Goal: Communication & Community: Share content

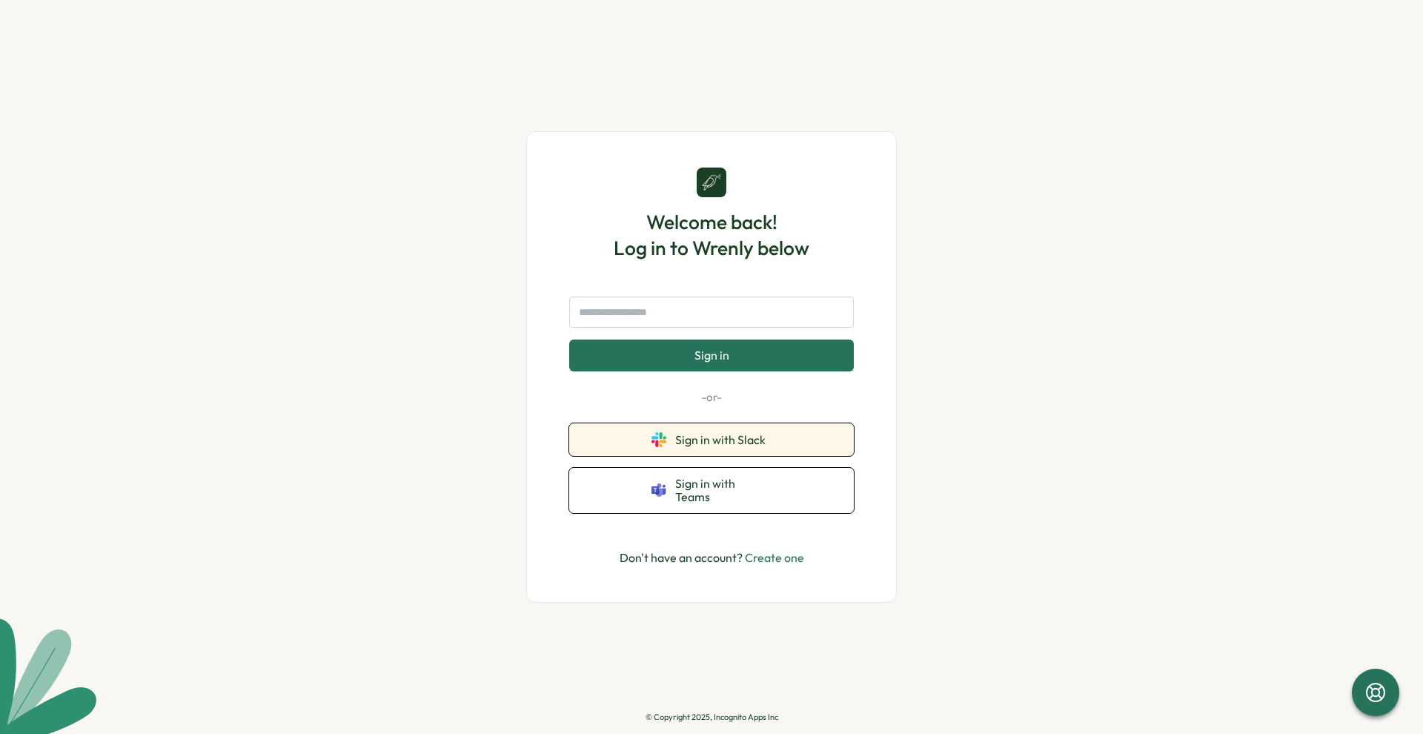
click at [711, 454] on button "Sign in with Slack" at bounding box center [711, 439] width 285 height 33
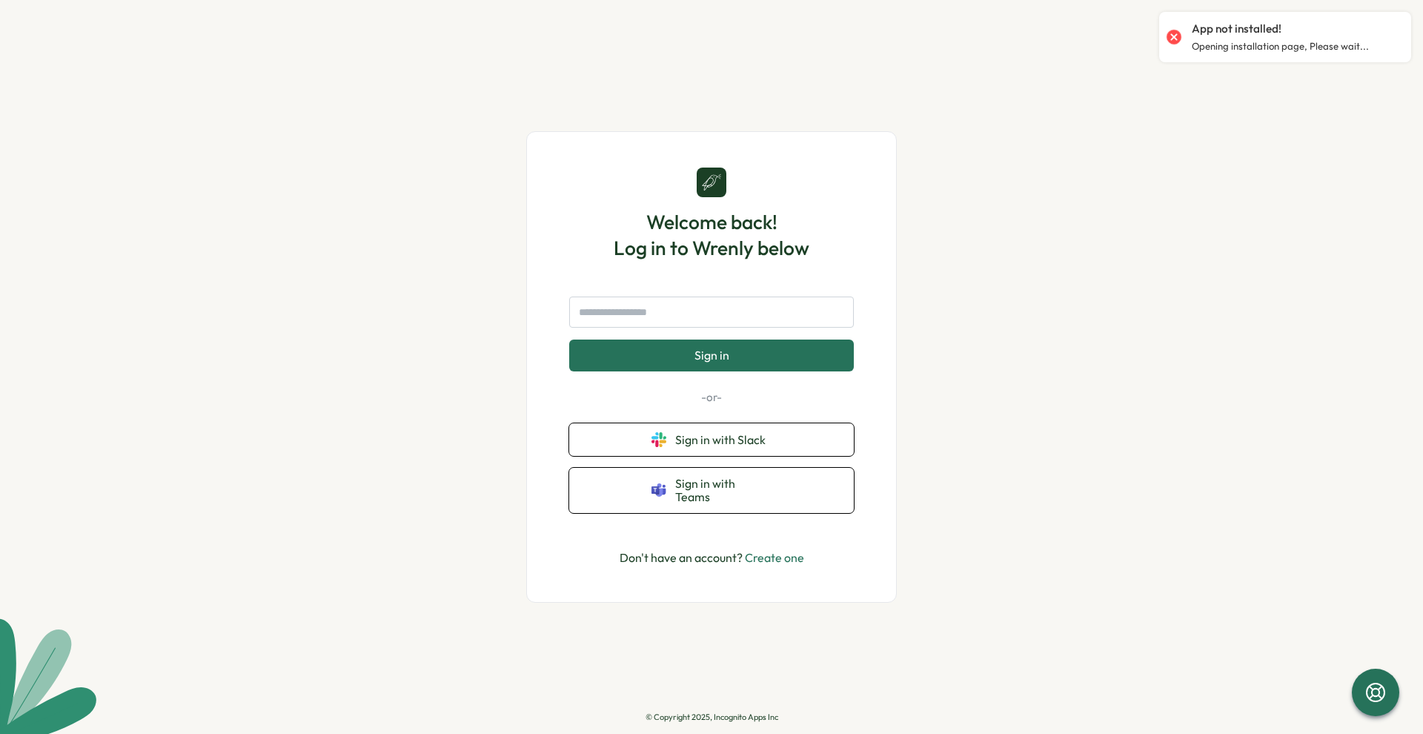
click at [776, 555] on link "Create one" at bounding box center [774, 557] width 59 height 15
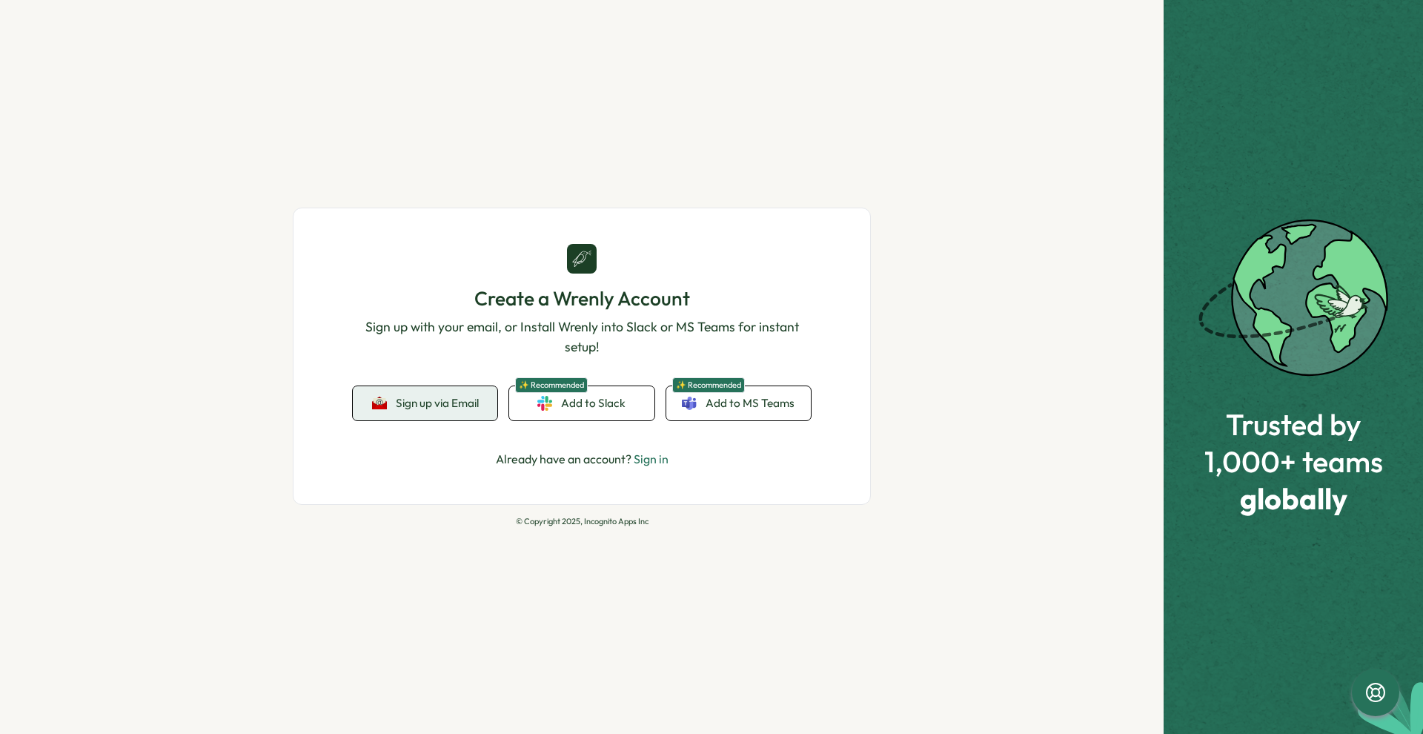
click at [437, 402] on span "Sign up via Email" at bounding box center [437, 402] width 83 height 13
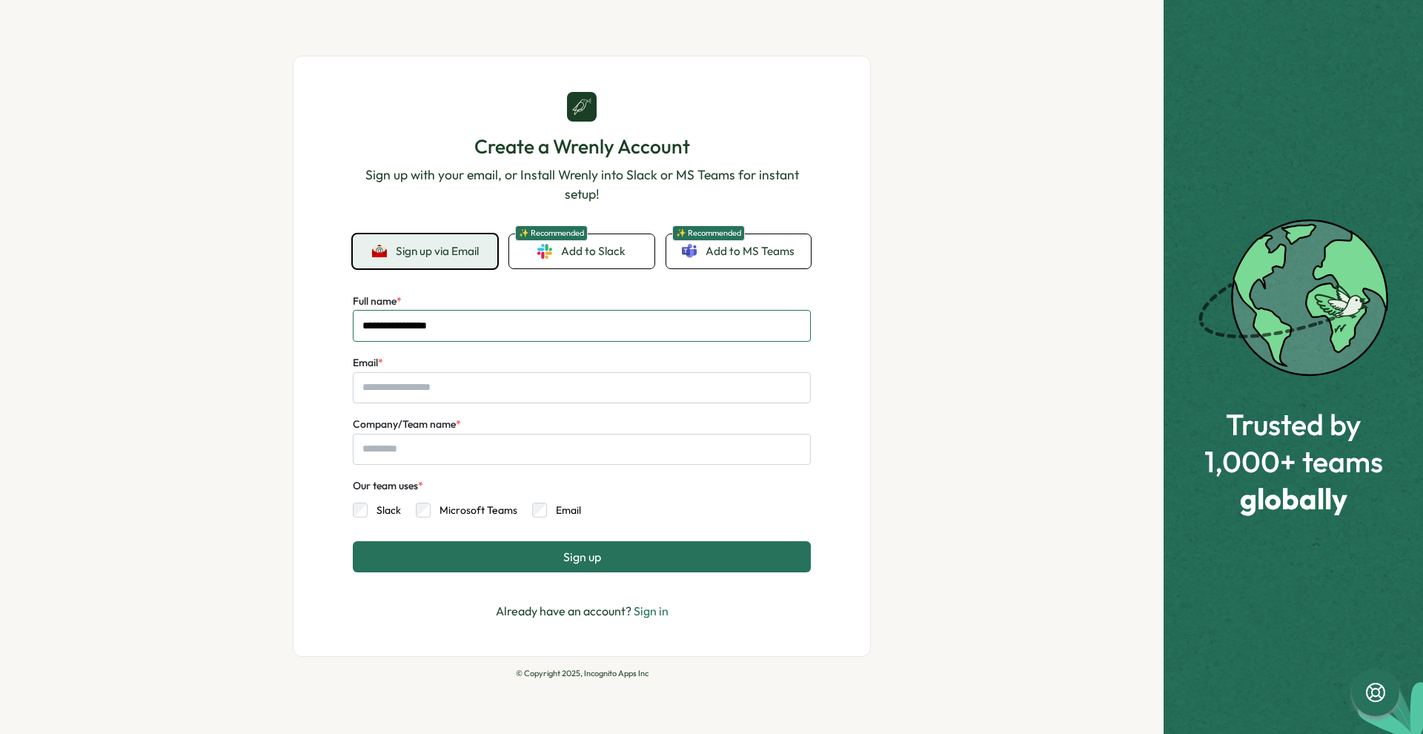
type input "**********"
type input "****"
click at [375, 504] on label "Slack" at bounding box center [384, 509] width 33 height 15
click at [497, 548] on button "Sign up" at bounding box center [582, 556] width 458 height 31
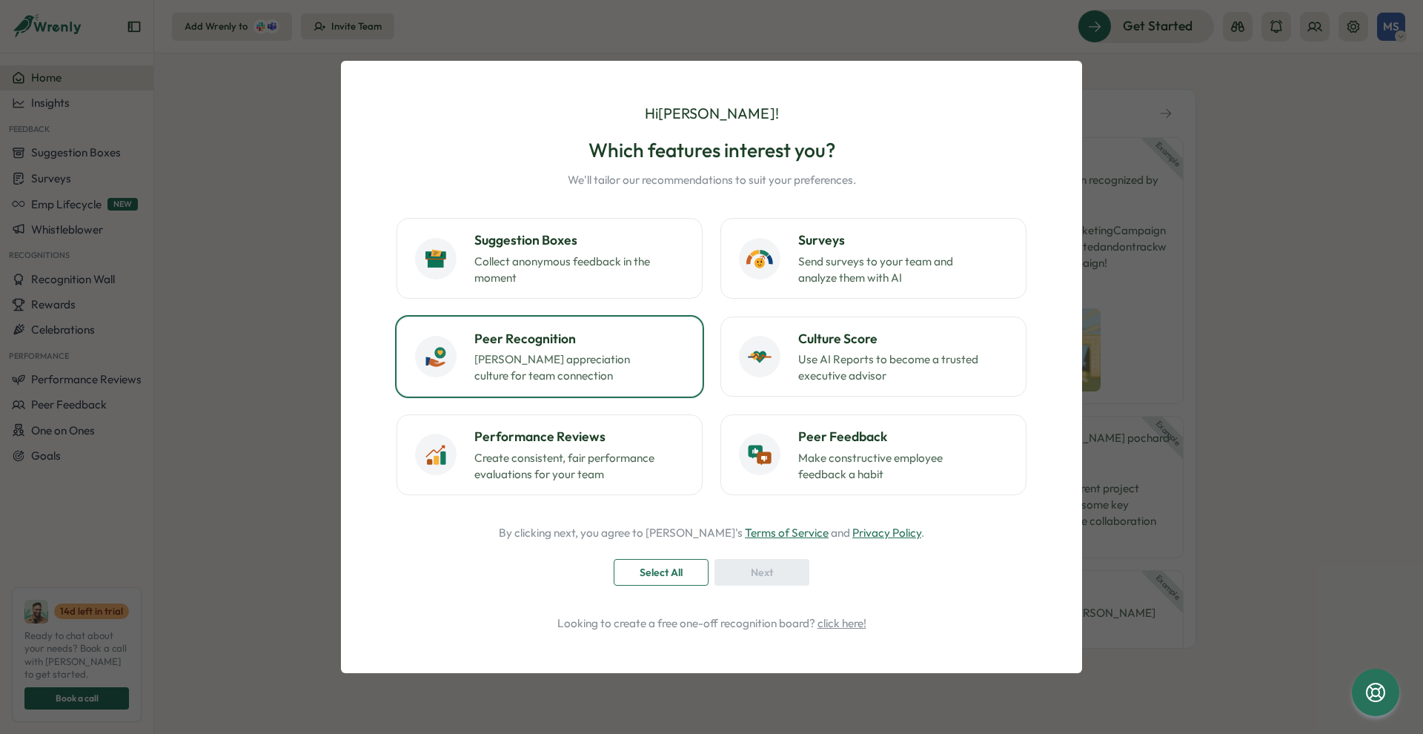
click at [542, 359] on p "Foster appreciation culture for team connection" at bounding box center [566, 367] width 185 height 33
click at [791, 568] on div "Next" at bounding box center [761, 571] width 67 height 25
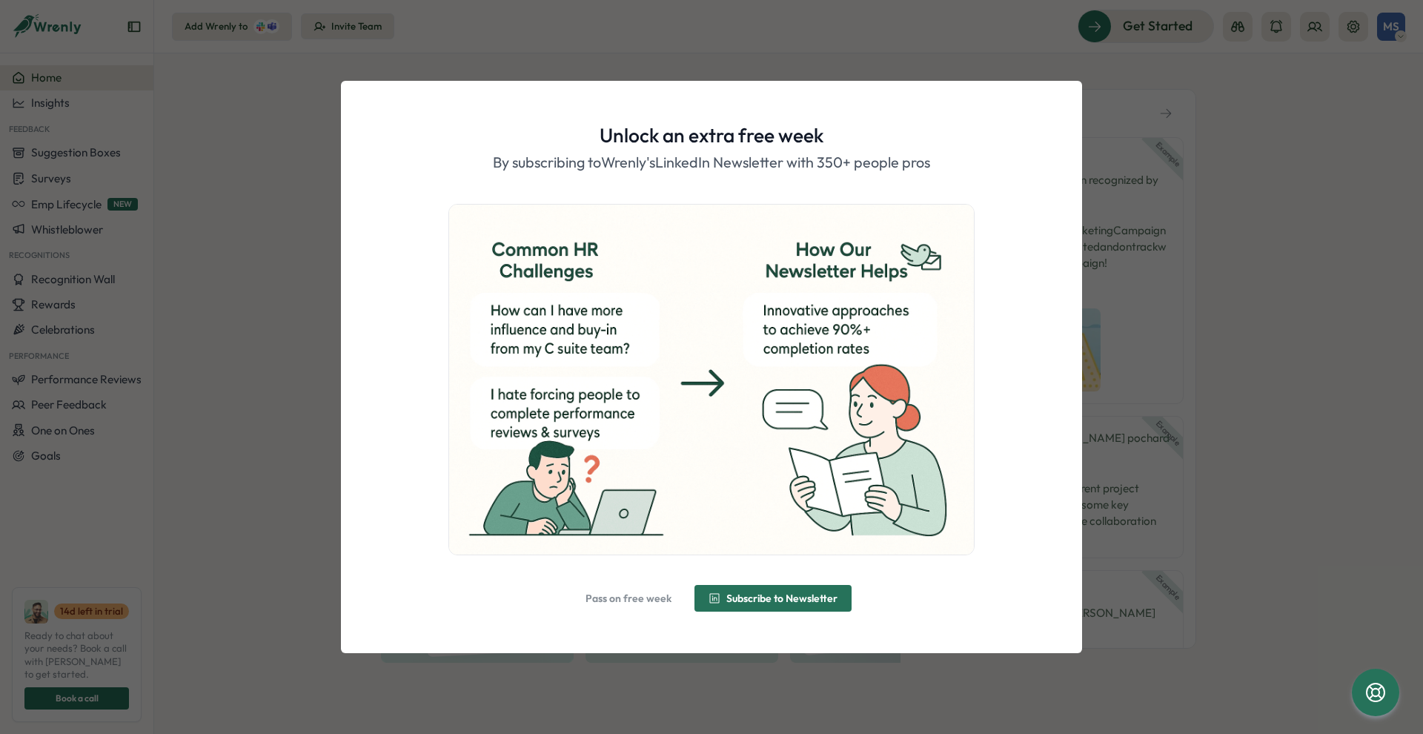
click at [658, 589] on span "Pass on free week" at bounding box center [628, 597] width 86 height 25
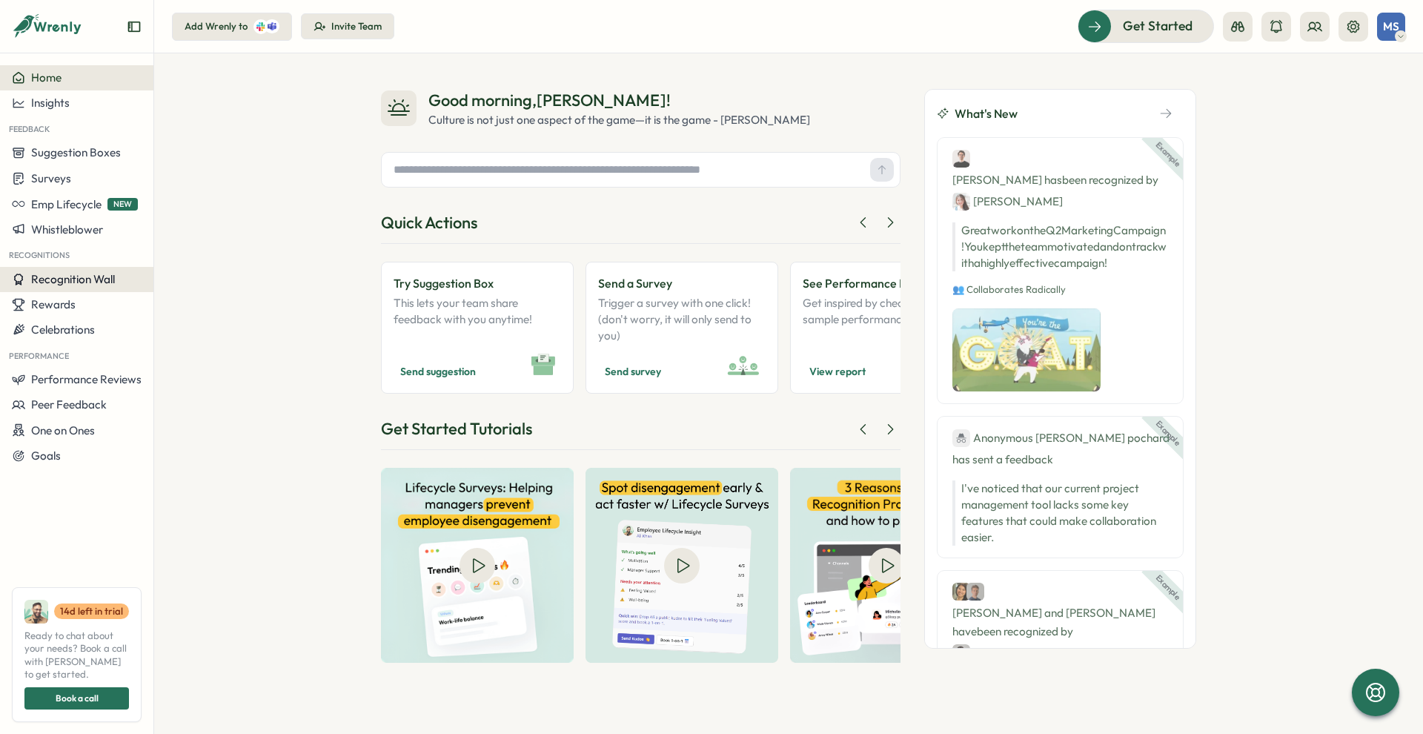
click at [78, 280] on span "Recognition Wall" at bounding box center [73, 279] width 84 height 14
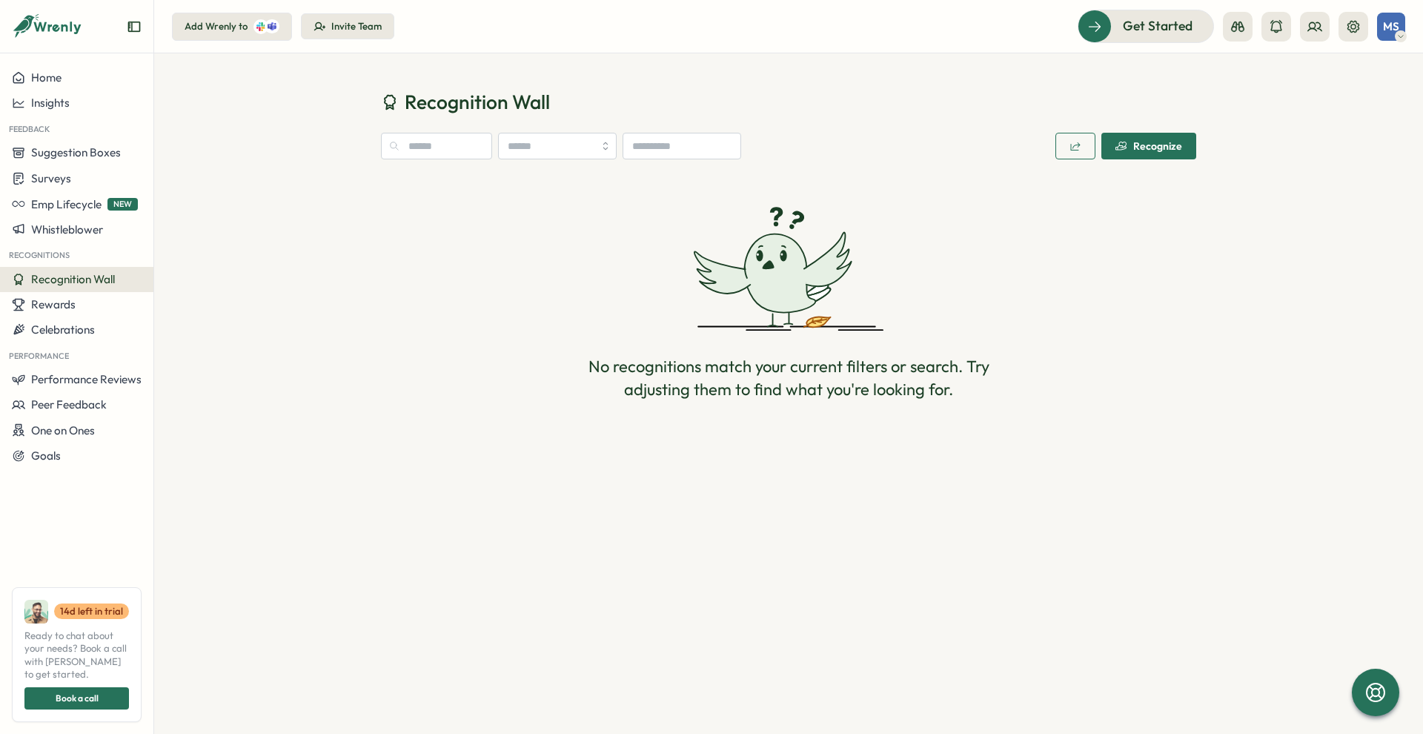
click at [1142, 143] on div "Recognize" at bounding box center [1148, 146] width 67 height 12
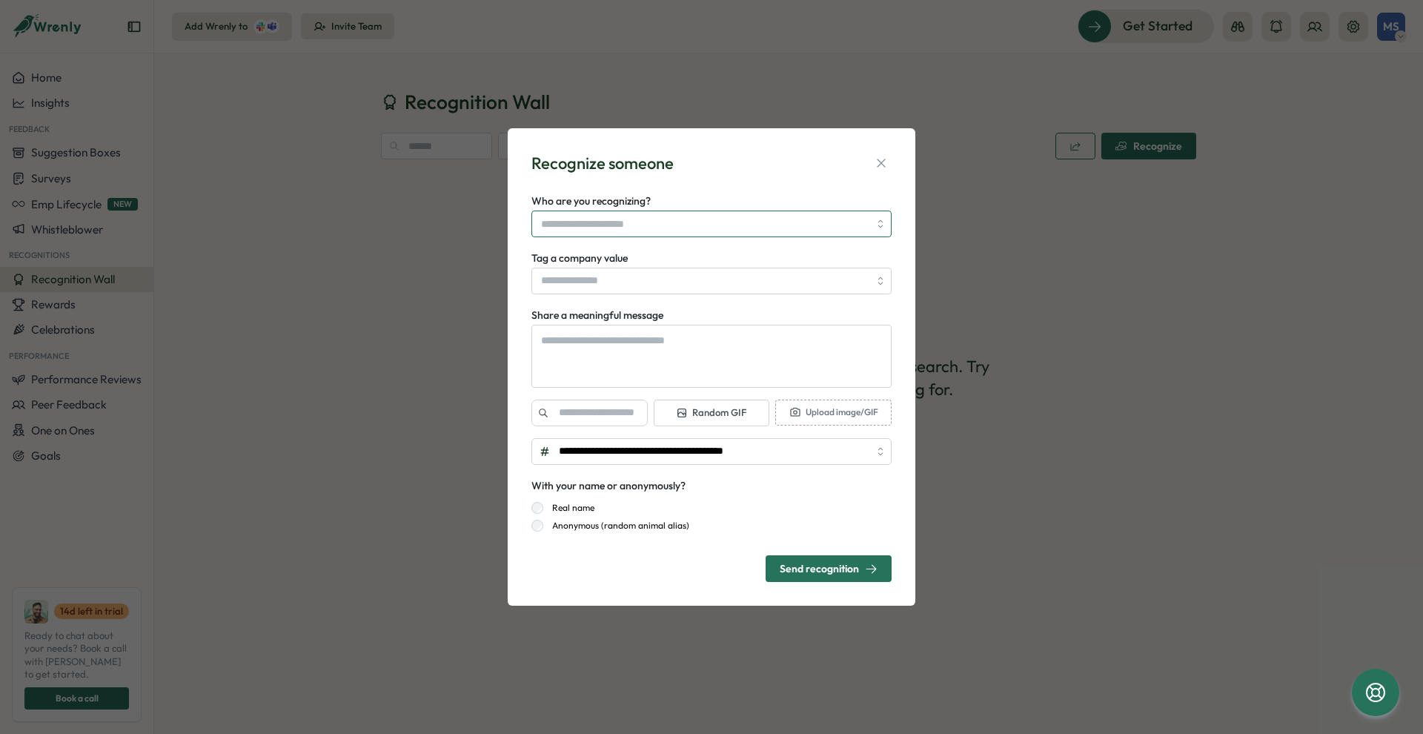
type textarea "*"
click at [774, 230] on input "Who are you recognizing?" at bounding box center [705, 223] width 328 height 25
type input "******"
click at [786, 173] on div "Recognize someone" at bounding box center [711, 163] width 360 height 23
click at [886, 170] on icon "button" at bounding box center [881, 163] width 15 height 15
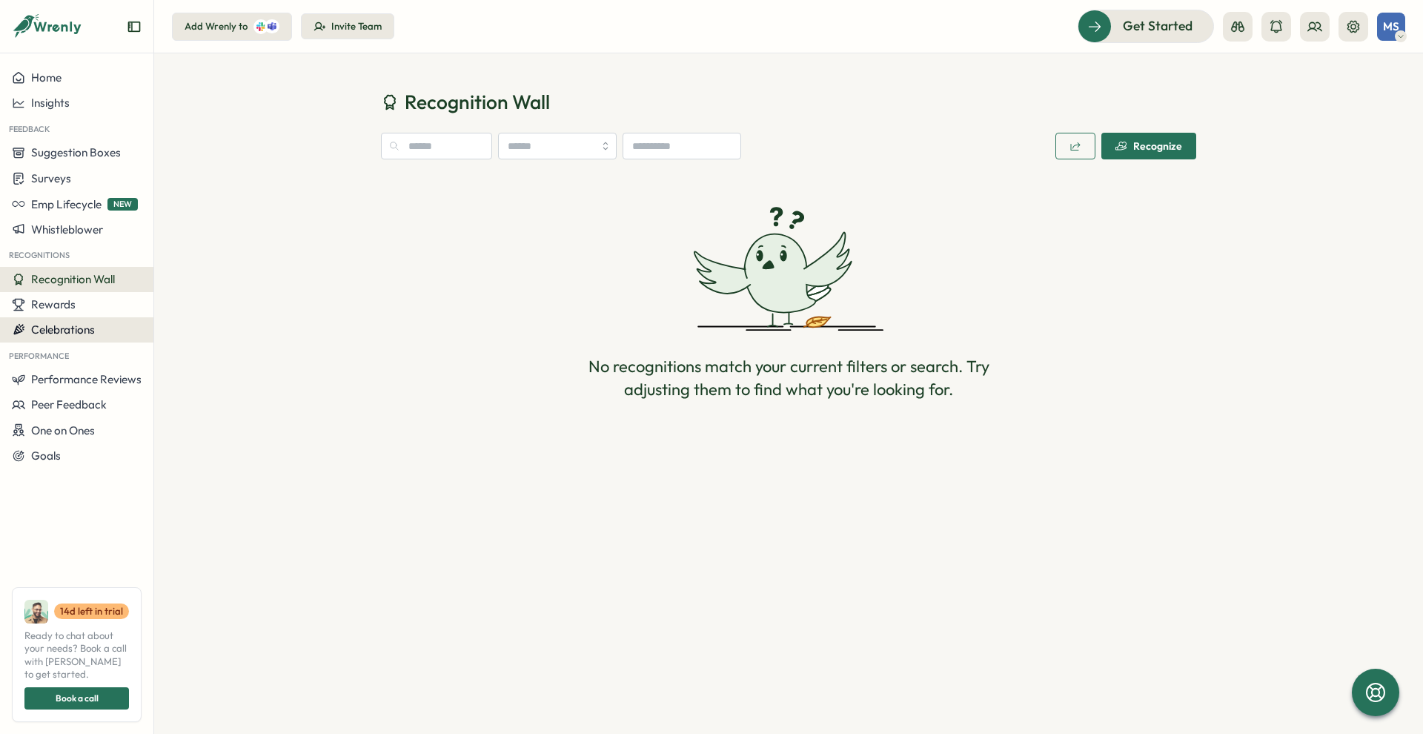
click at [76, 326] on span "Celebrations" at bounding box center [63, 329] width 64 height 14
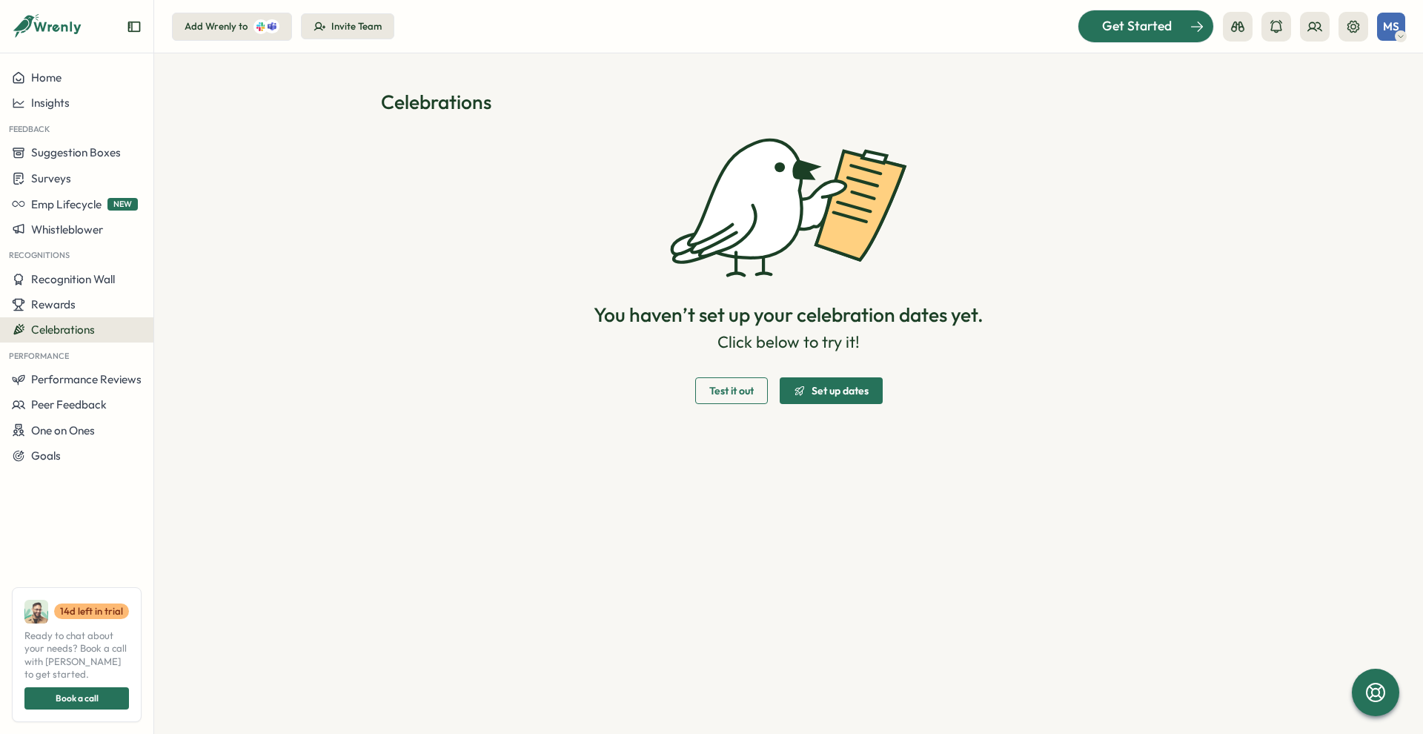
click at [1087, 17] on div "Get Started" at bounding box center [1136, 25] width 123 height 19
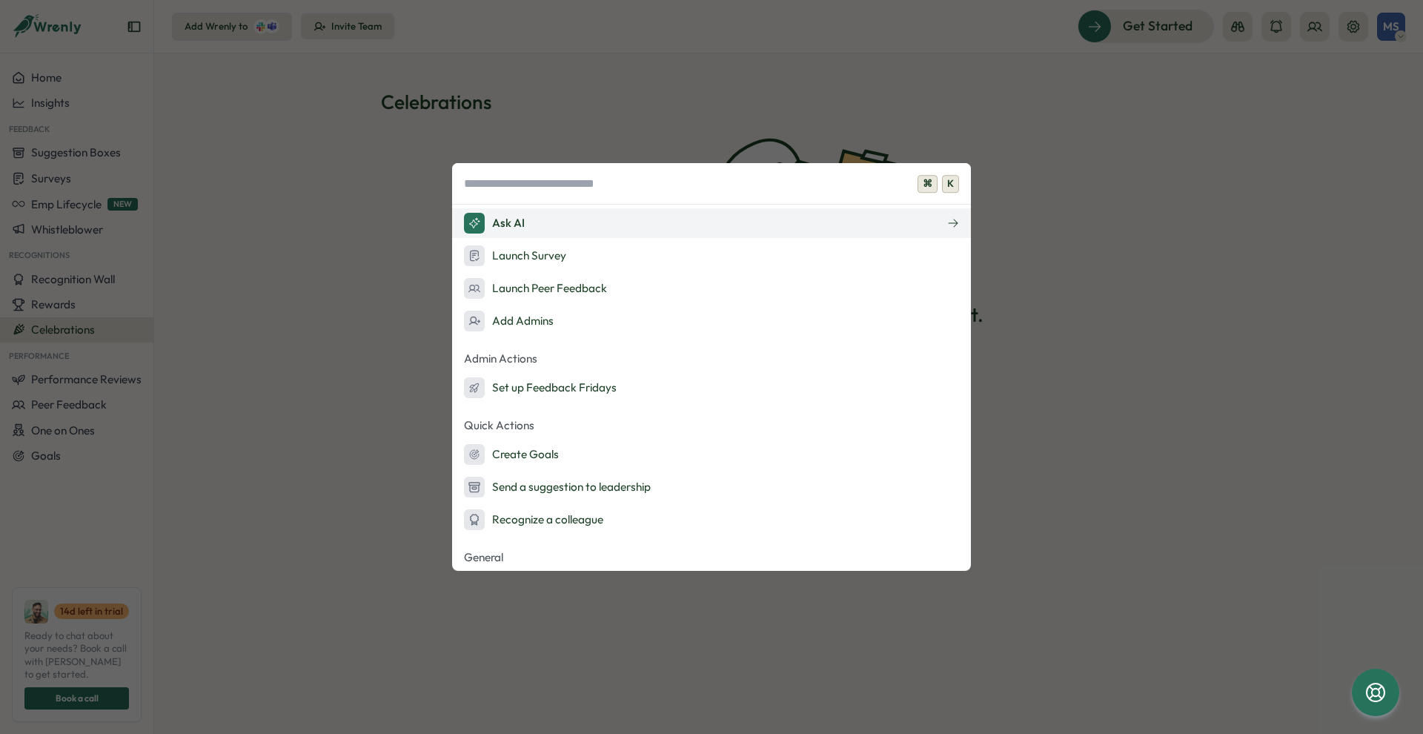
scroll to position [47, 0]
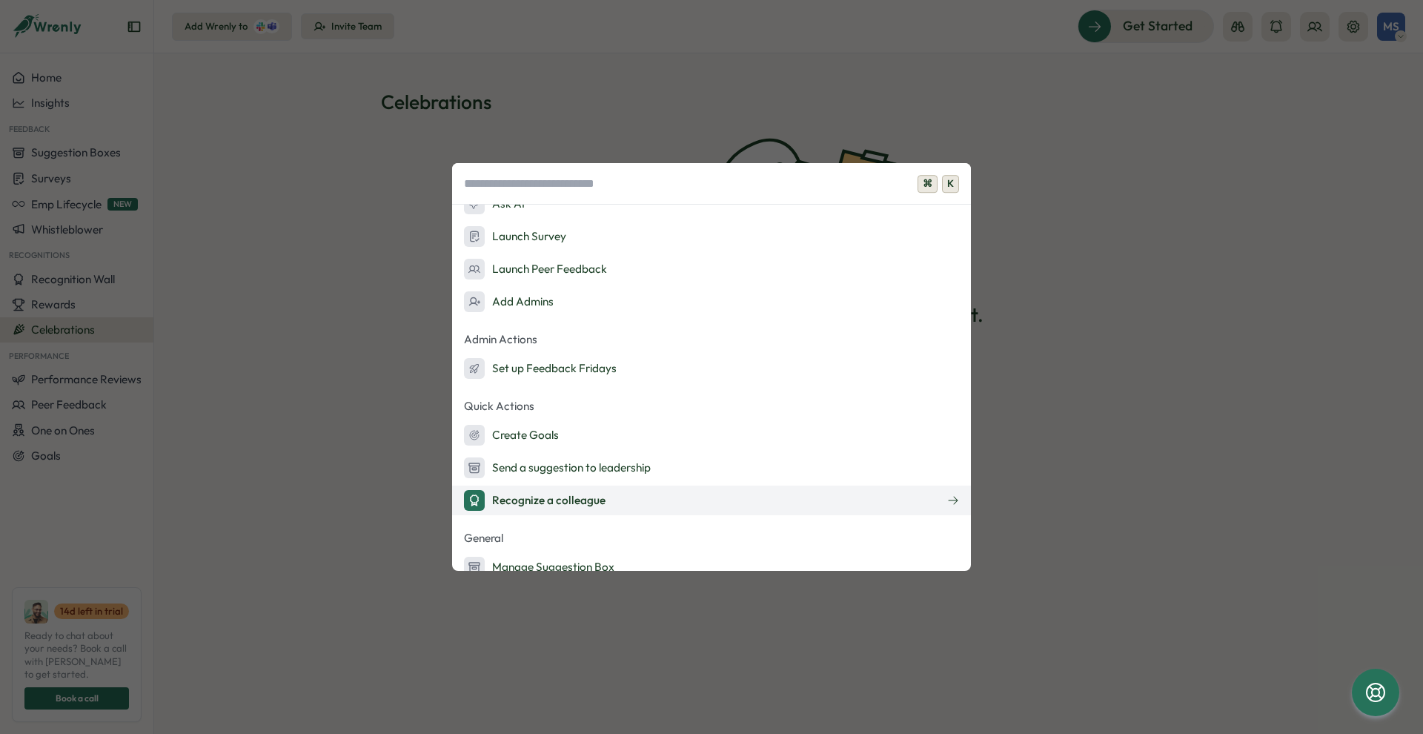
click at [549, 502] on div "Recognize a colleague" at bounding box center [535, 500] width 142 height 21
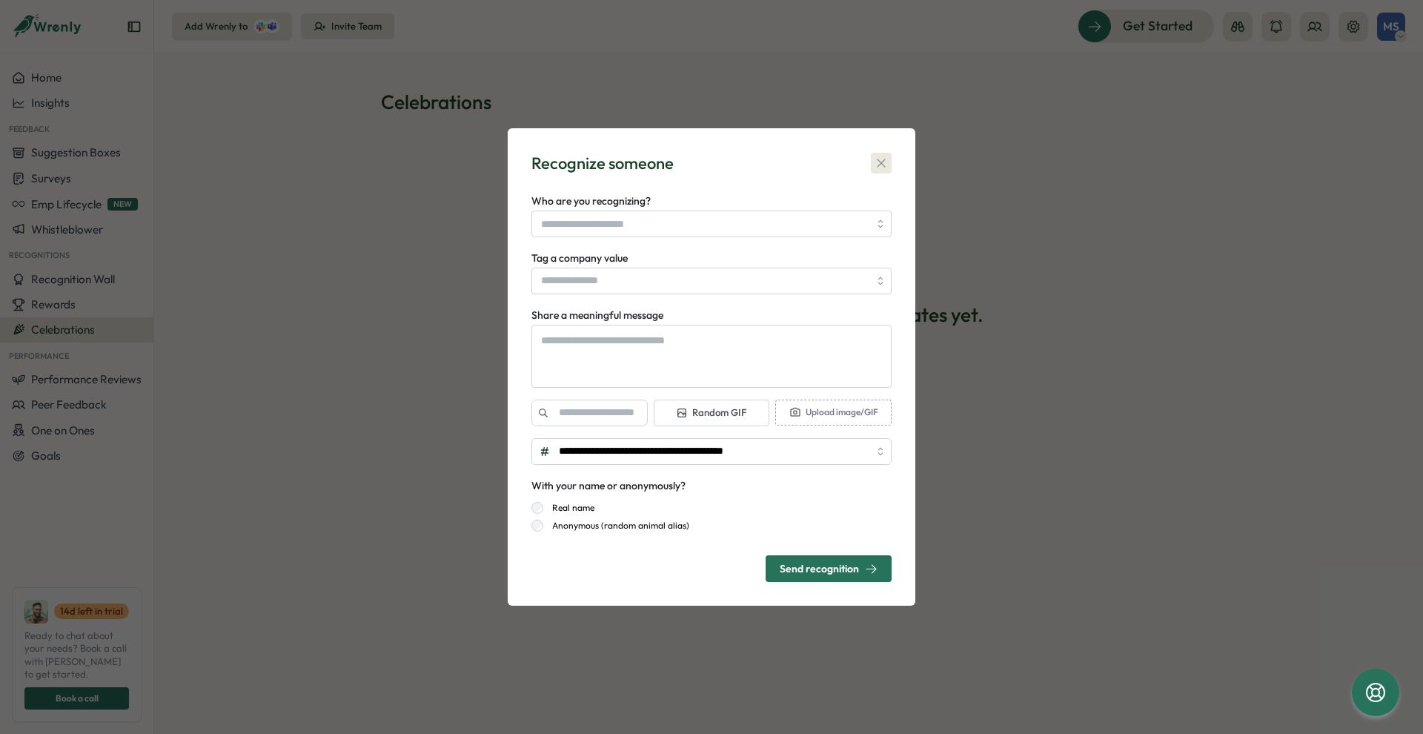
click at [884, 158] on icon "button" at bounding box center [881, 163] width 15 height 15
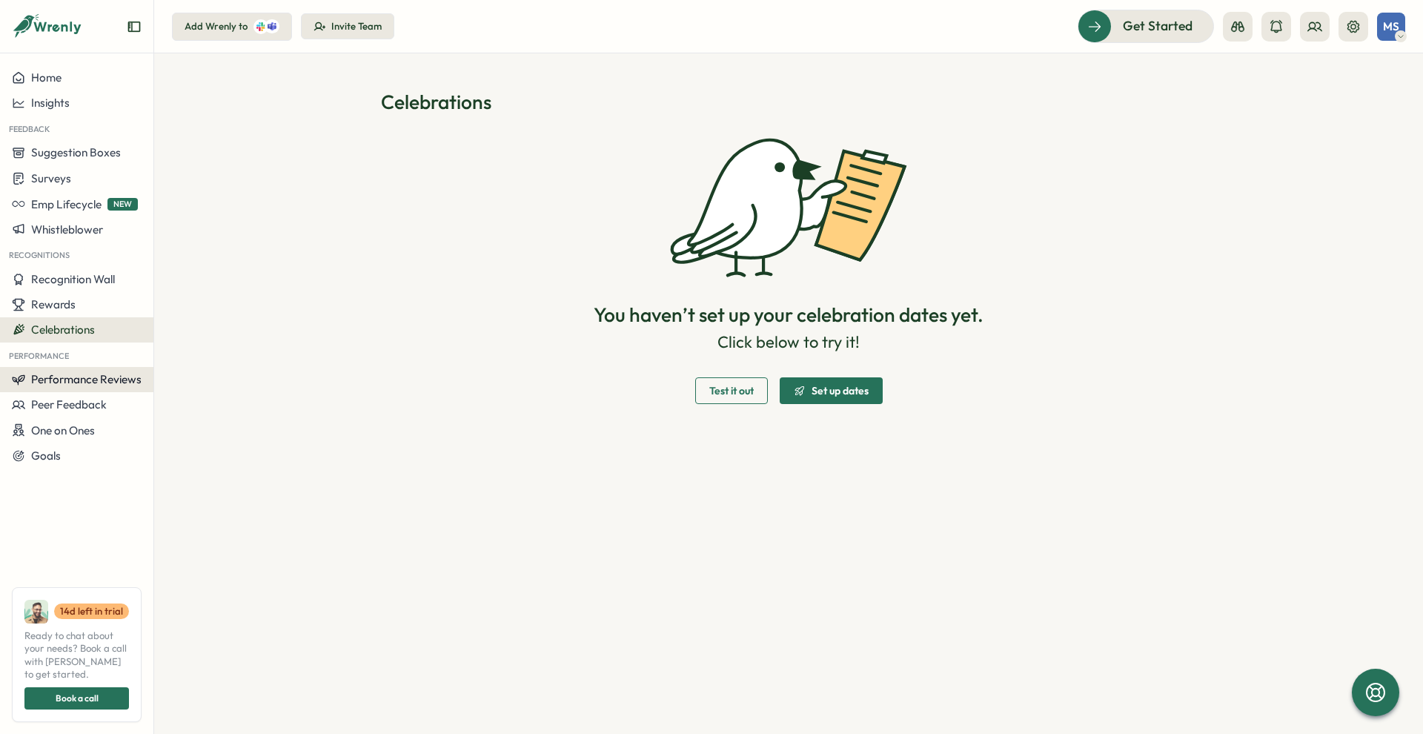
click at [83, 386] on span "Performance Reviews" at bounding box center [86, 379] width 110 height 14
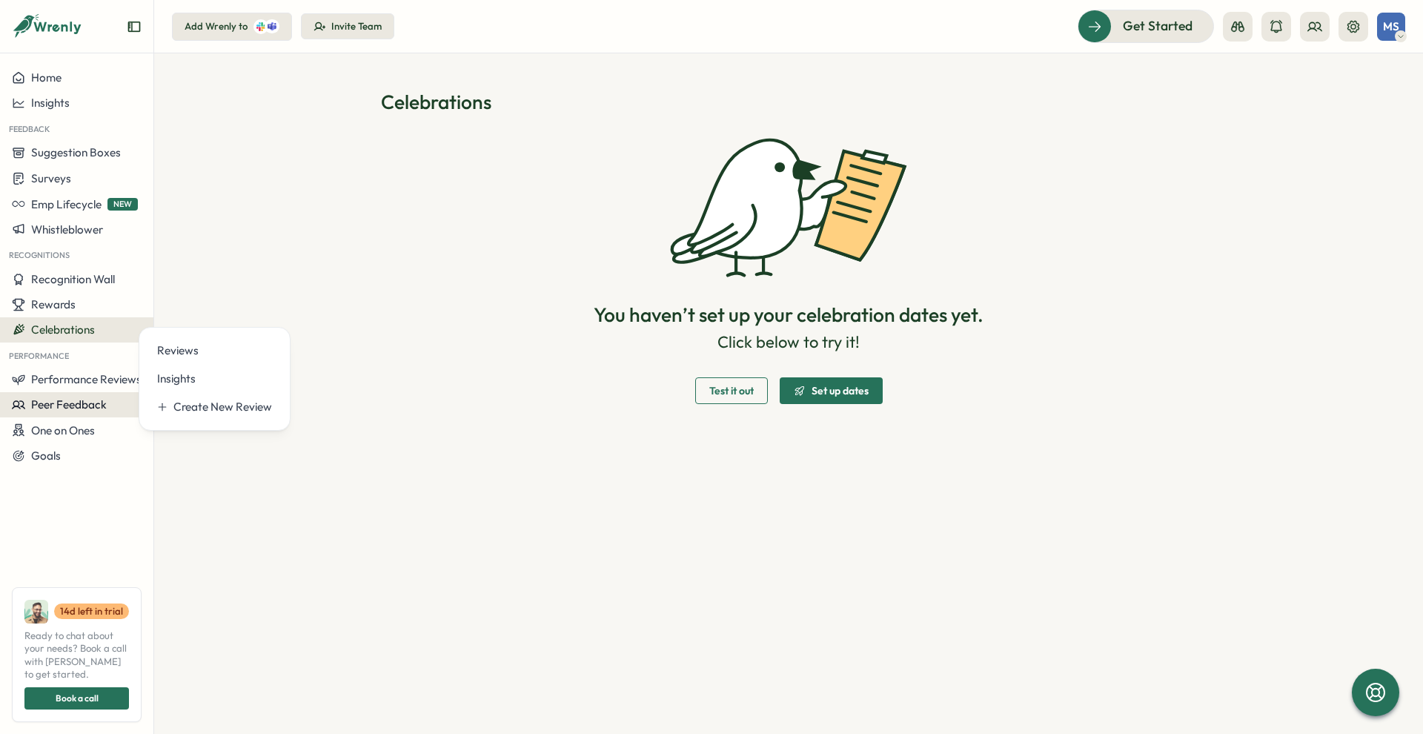
click at [82, 404] on span "Peer Feedback" at bounding box center [69, 404] width 76 height 14
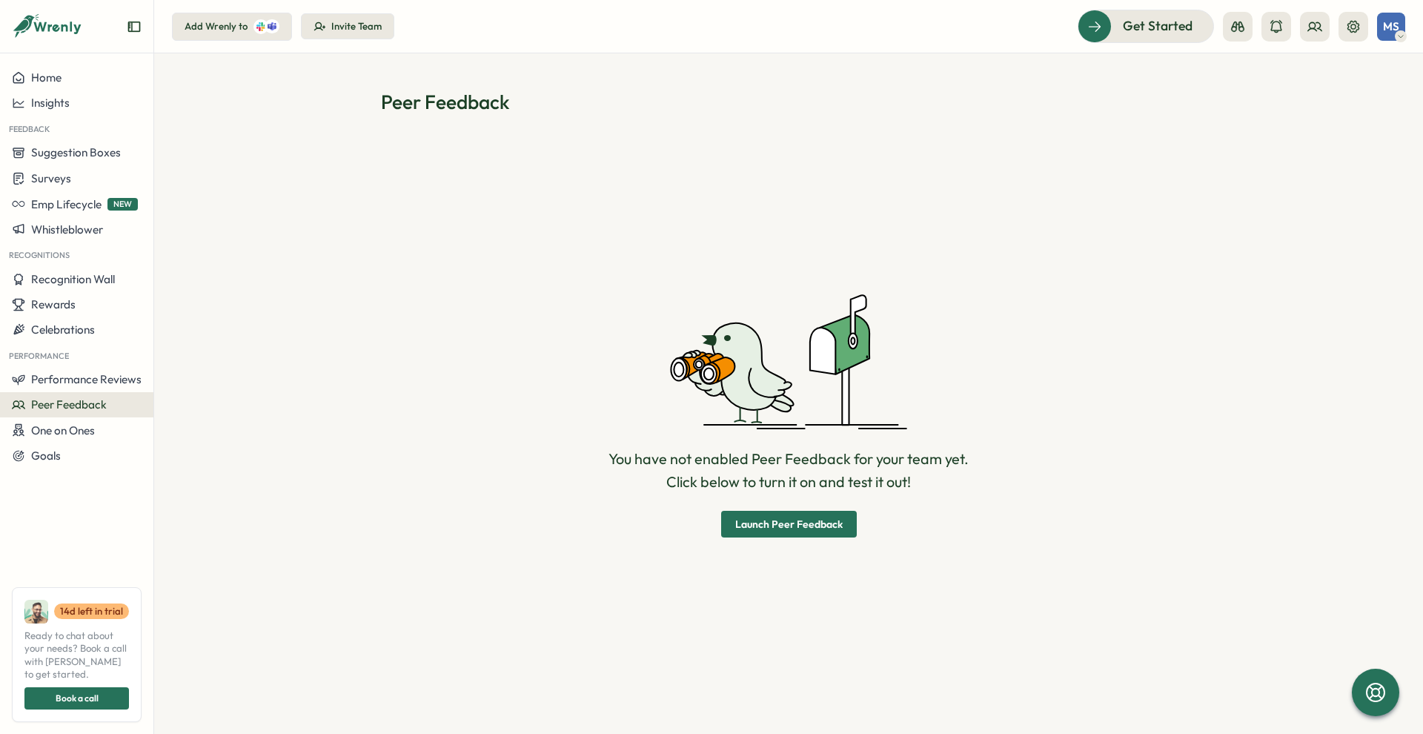
click at [751, 522] on span "Launch Peer Feedback" at bounding box center [788, 524] width 107 height 10
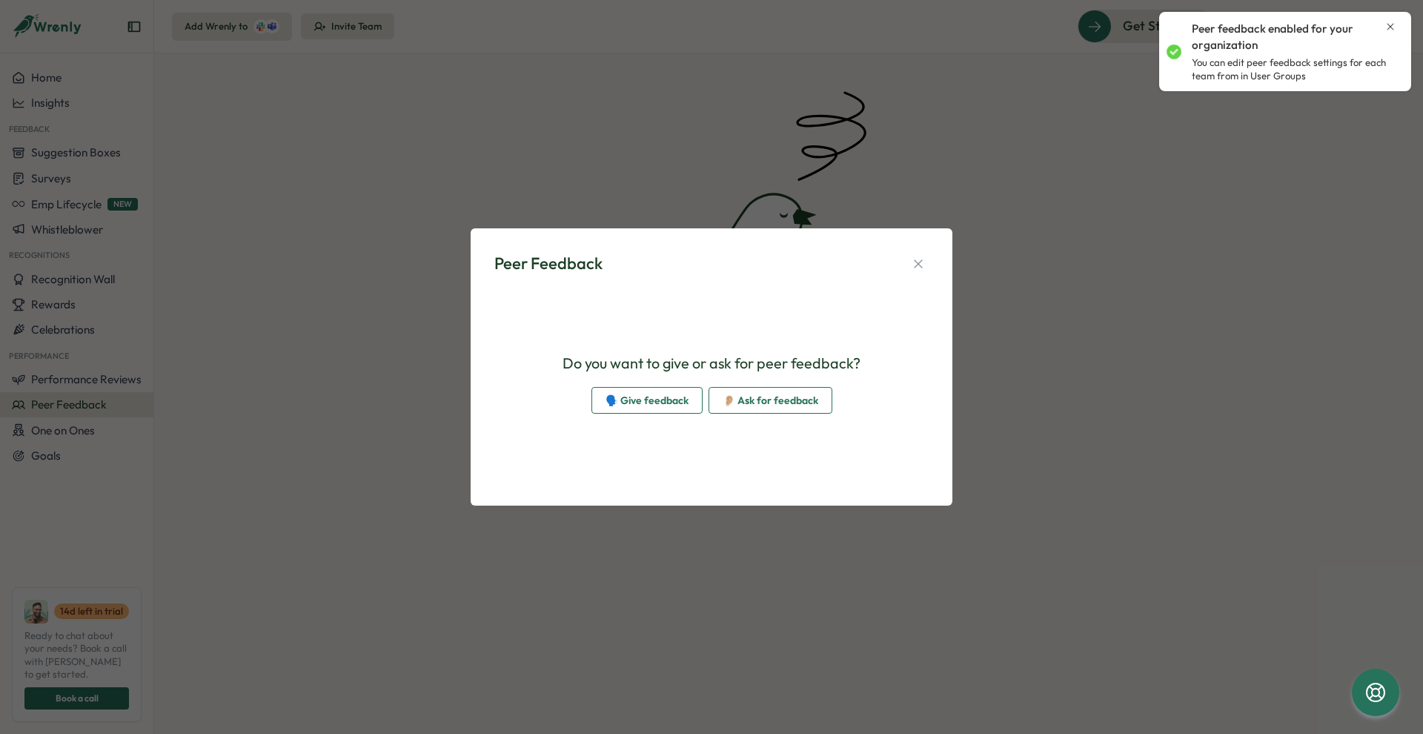
click at [654, 408] on span "🗣️ Give feedback" at bounding box center [646, 400] width 83 height 25
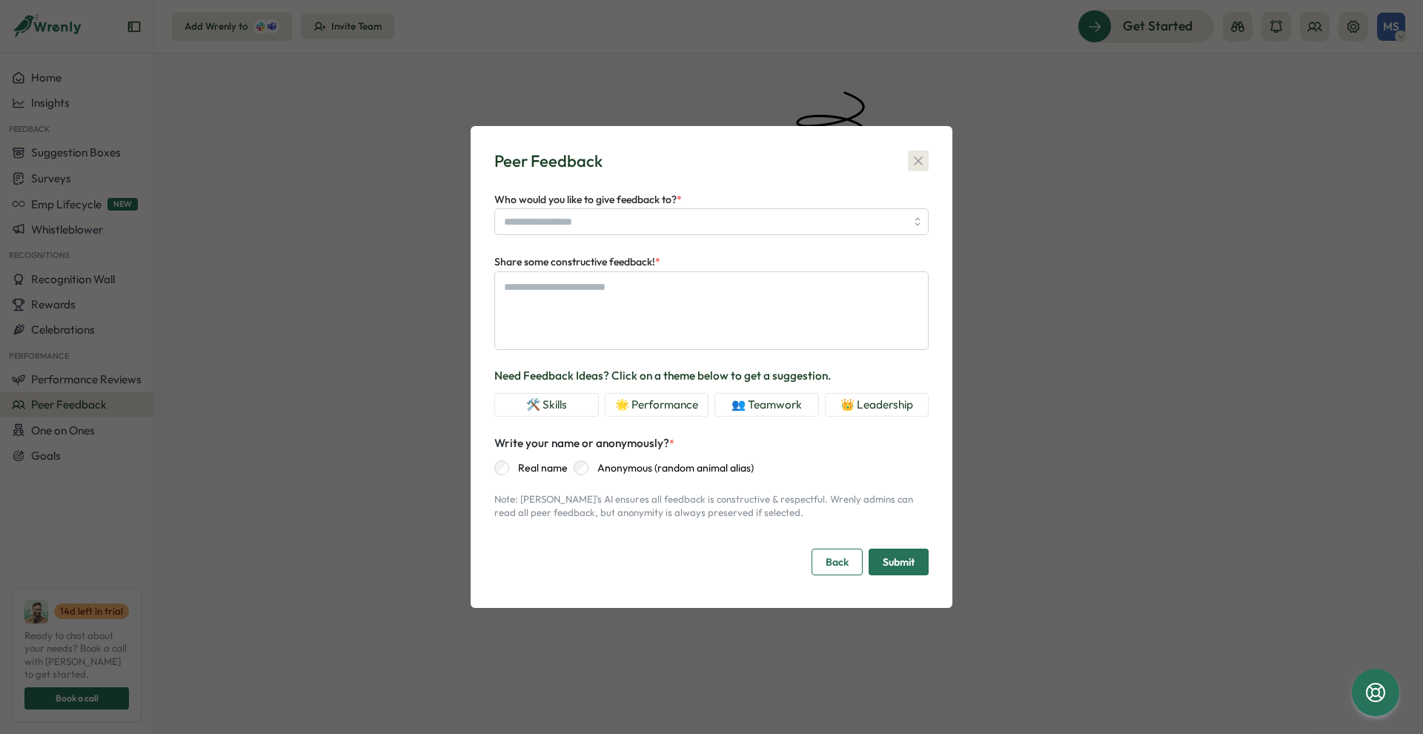
click at [917, 166] on icon "button" at bounding box center [918, 160] width 15 height 15
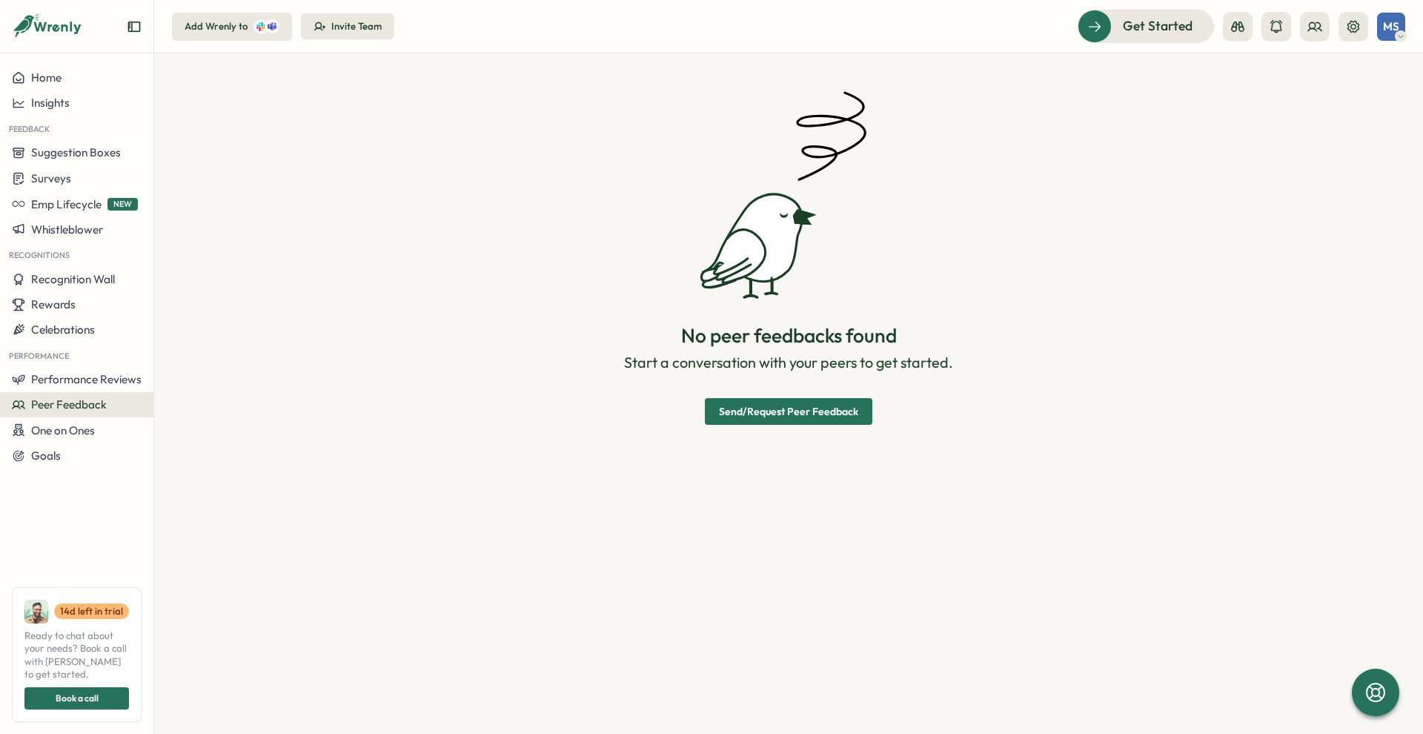
type textarea "*"
click at [76, 290] on button "Recognition Wall" at bounding box center [76, 279] width 153 height 25
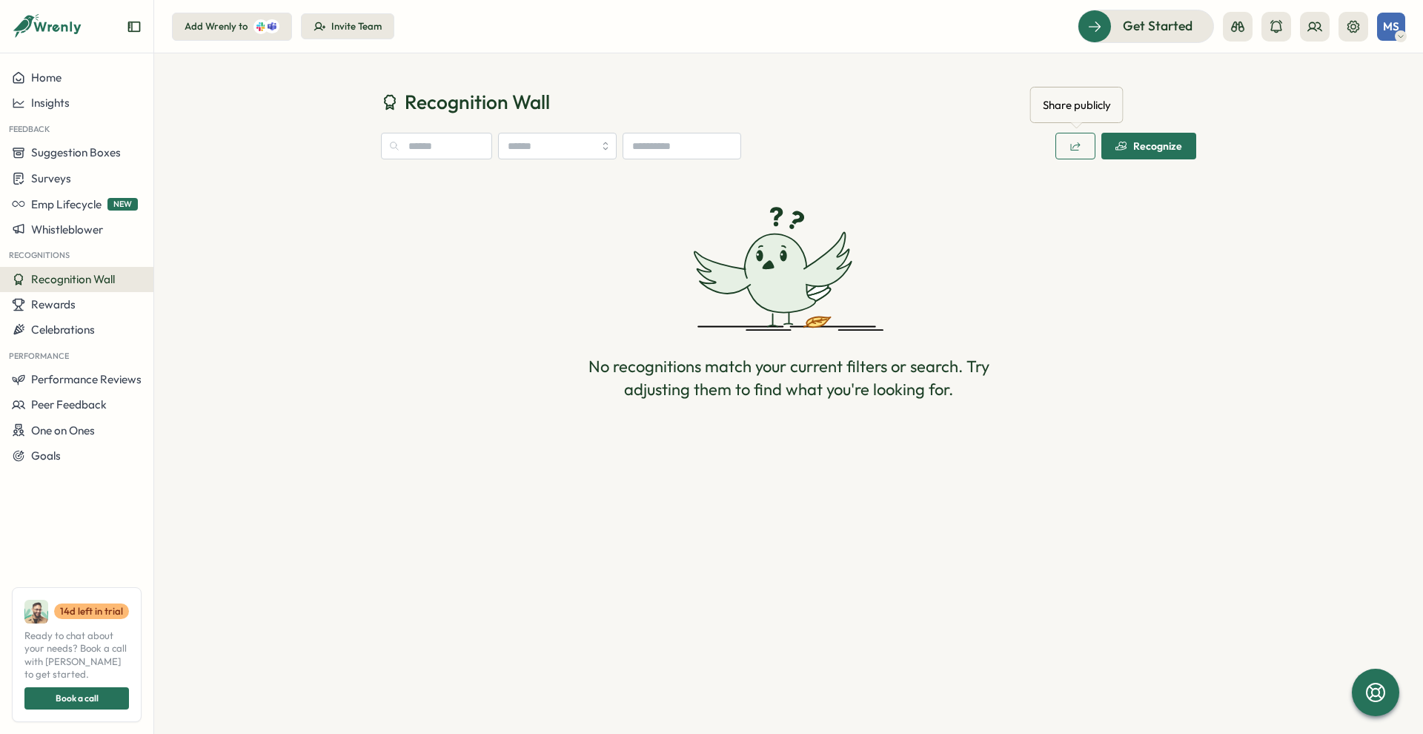
click at [1077, 150] on icon "button" at bounding box center [1075, 146] width 12 height 12
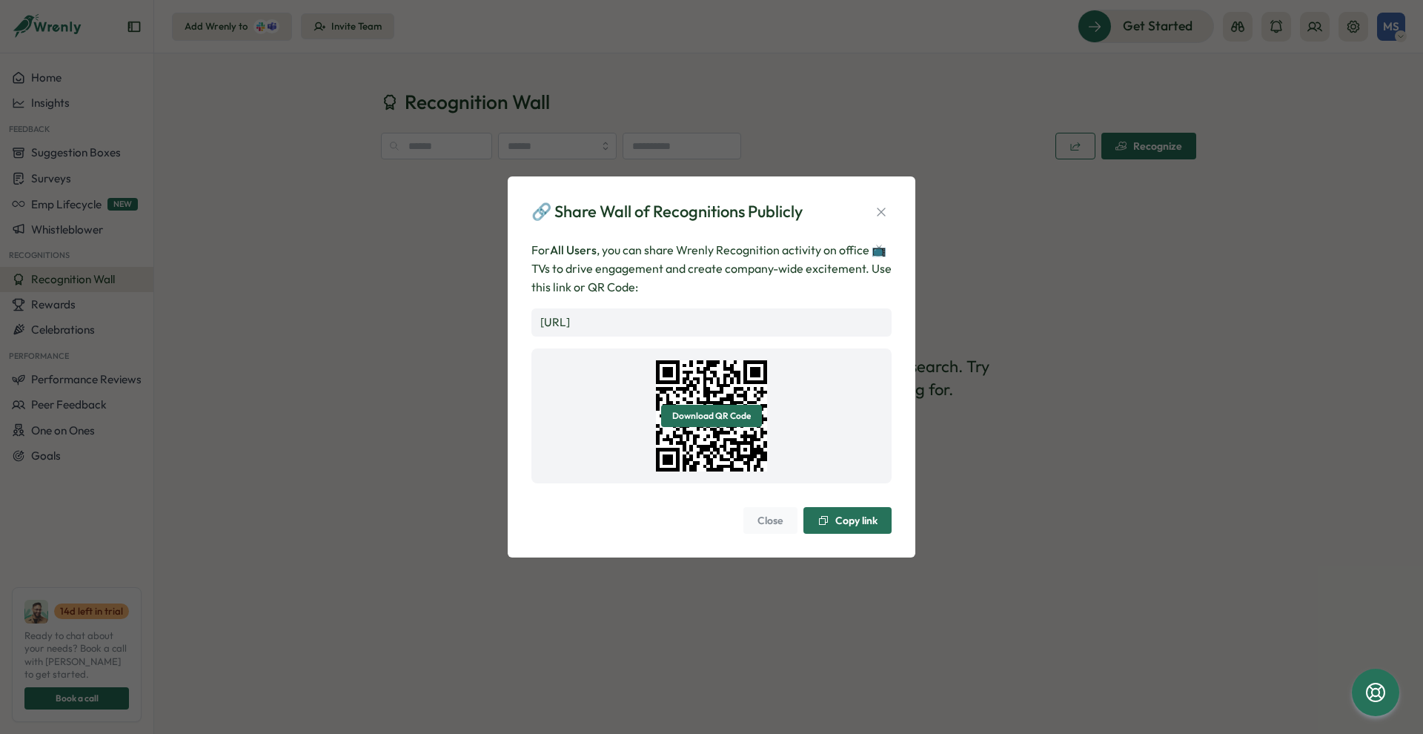
click at [570, 324] on link "https://app.wrenly.ai/wall-of-recognition/EOxO-hjzt7FZ900C9IuTu" at bounding box center [555, 322] width 30 height 14
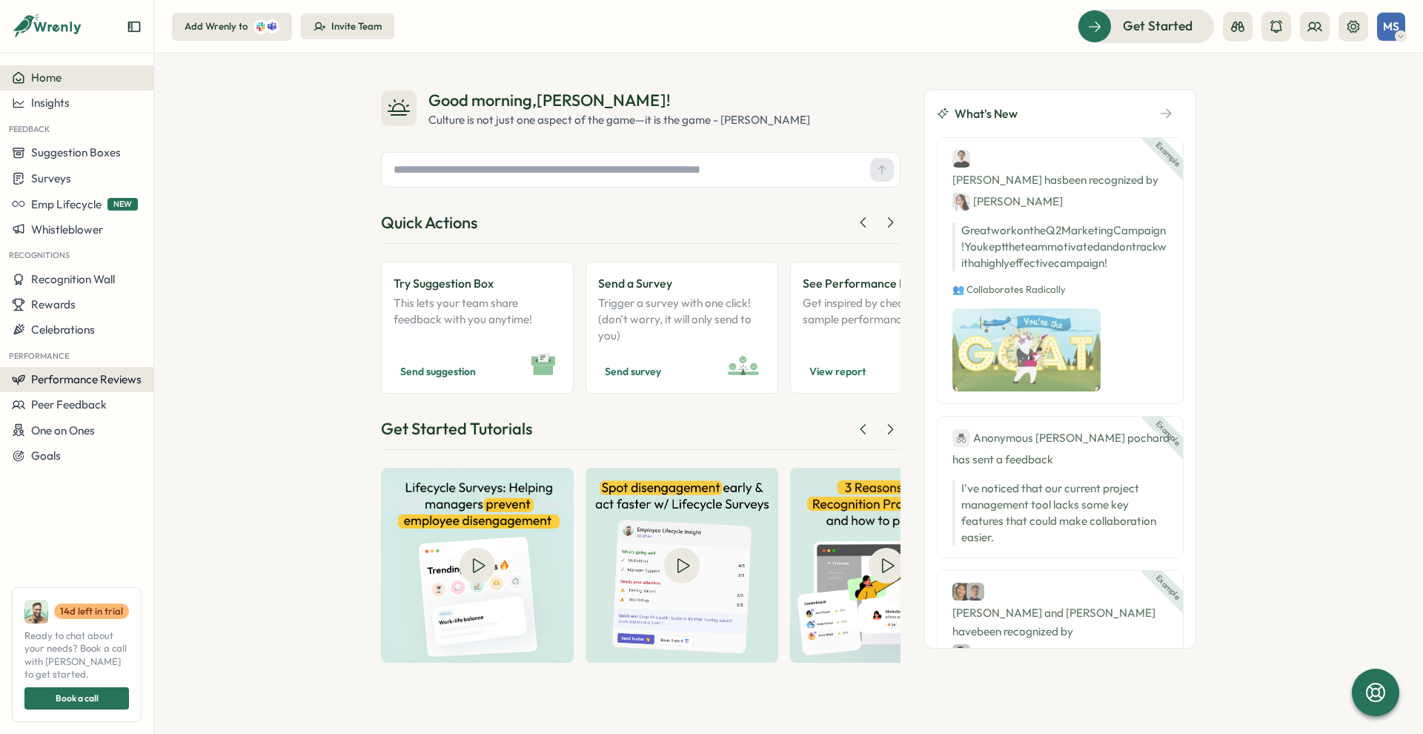
click at [119, 373] on span "Performance Reviews" at bounding box center [86, 379] width 110 height 14
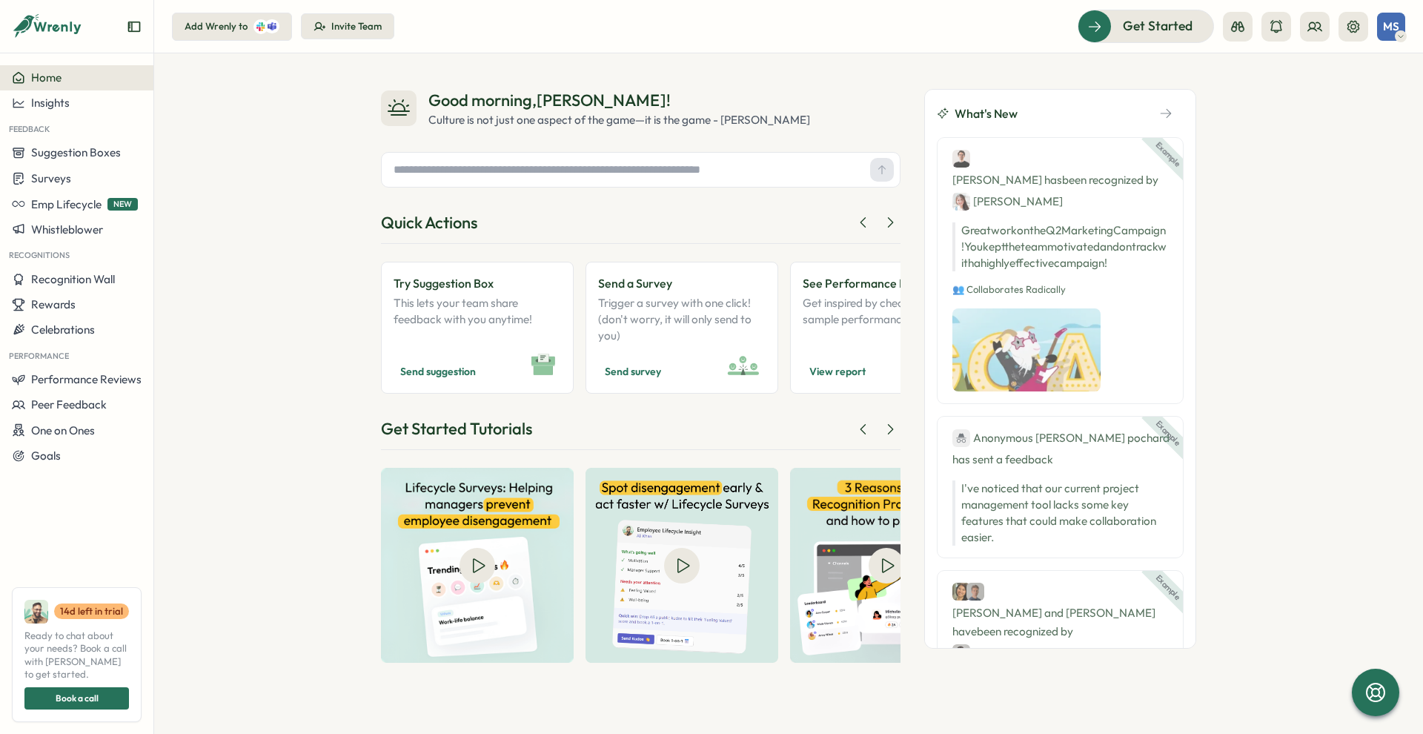
click at [244, 286] on div "Good morning , Marcello ! Culture is not just one aspect of the game—it is the …" at bounding box center [788, 393] width 1269 height 680
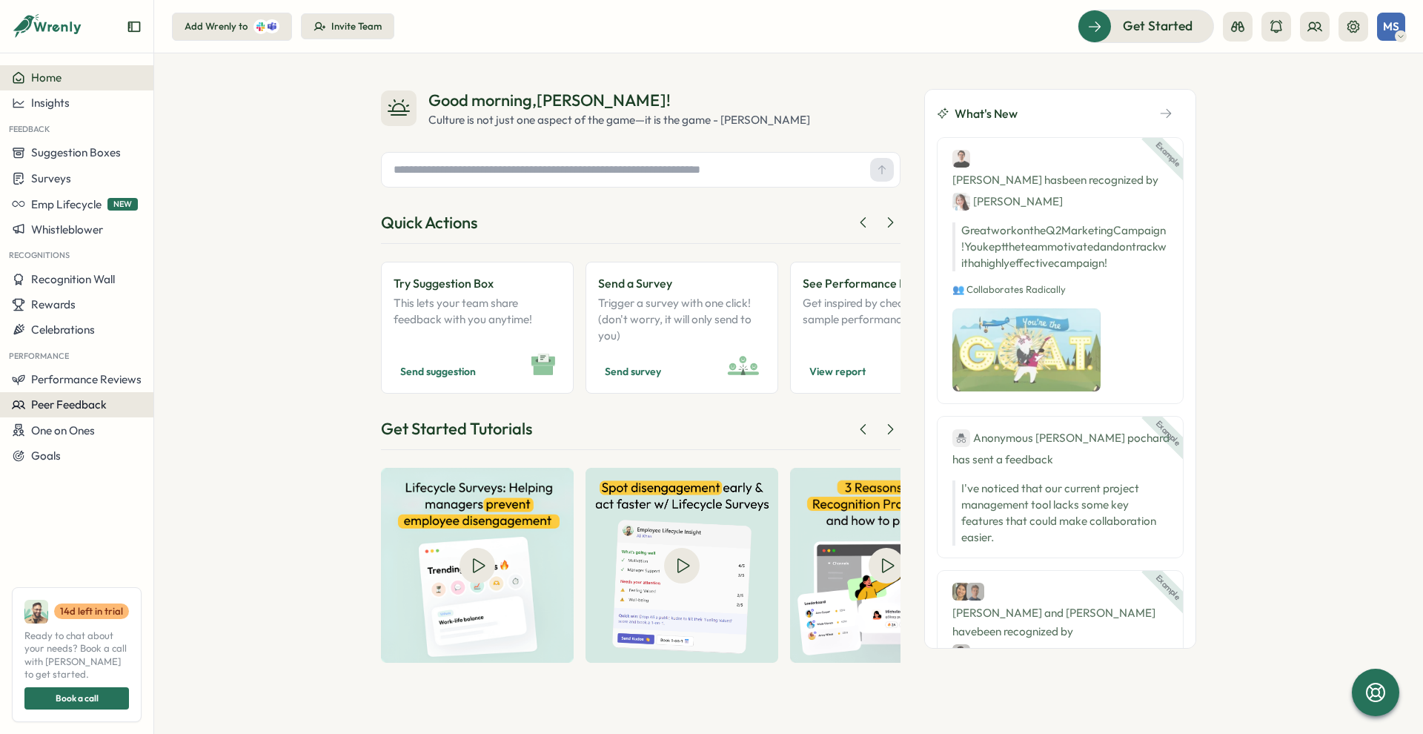
click at [41, 399] on span "Peer Feedback" at bounding box center [69, 404] width 76 height 14
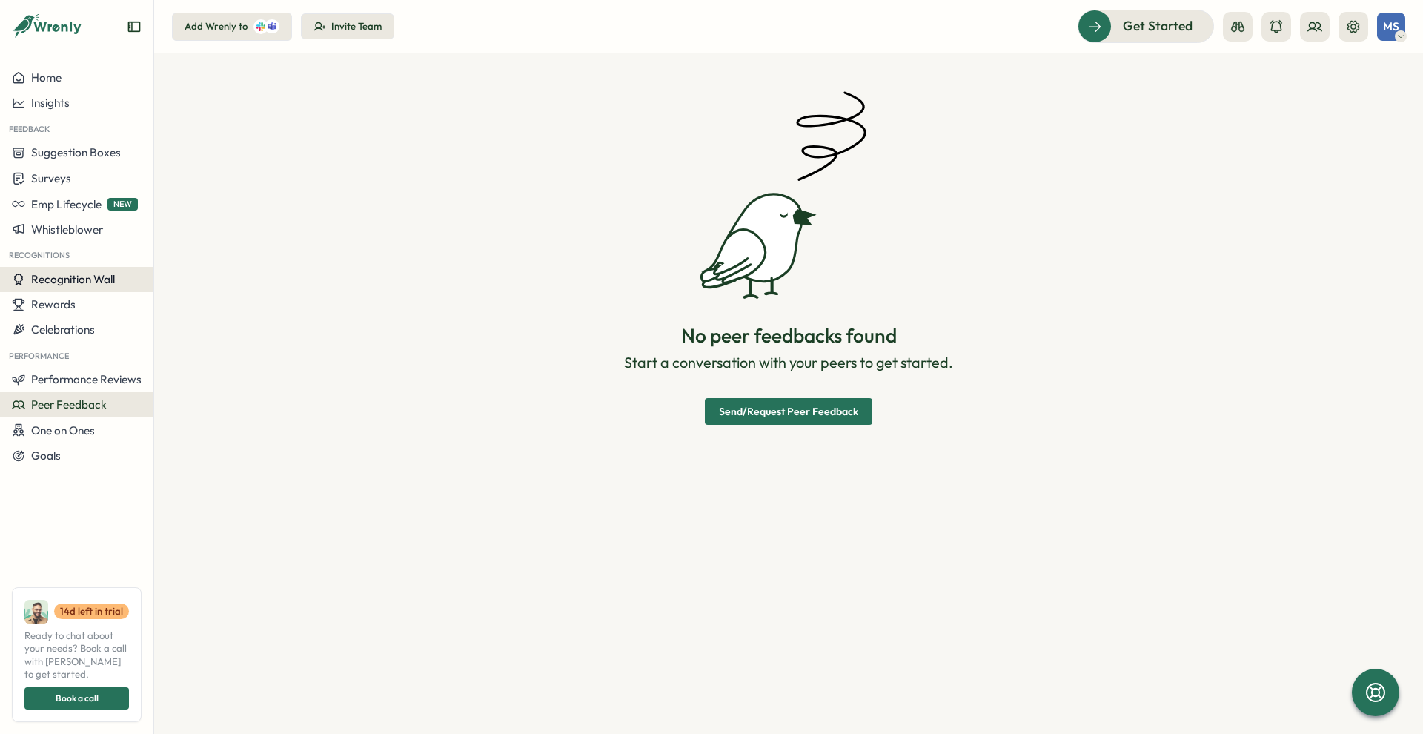
click at [67, 280] on span "Recognition Wall" at bounding box center [73, 279] width 84 height 14
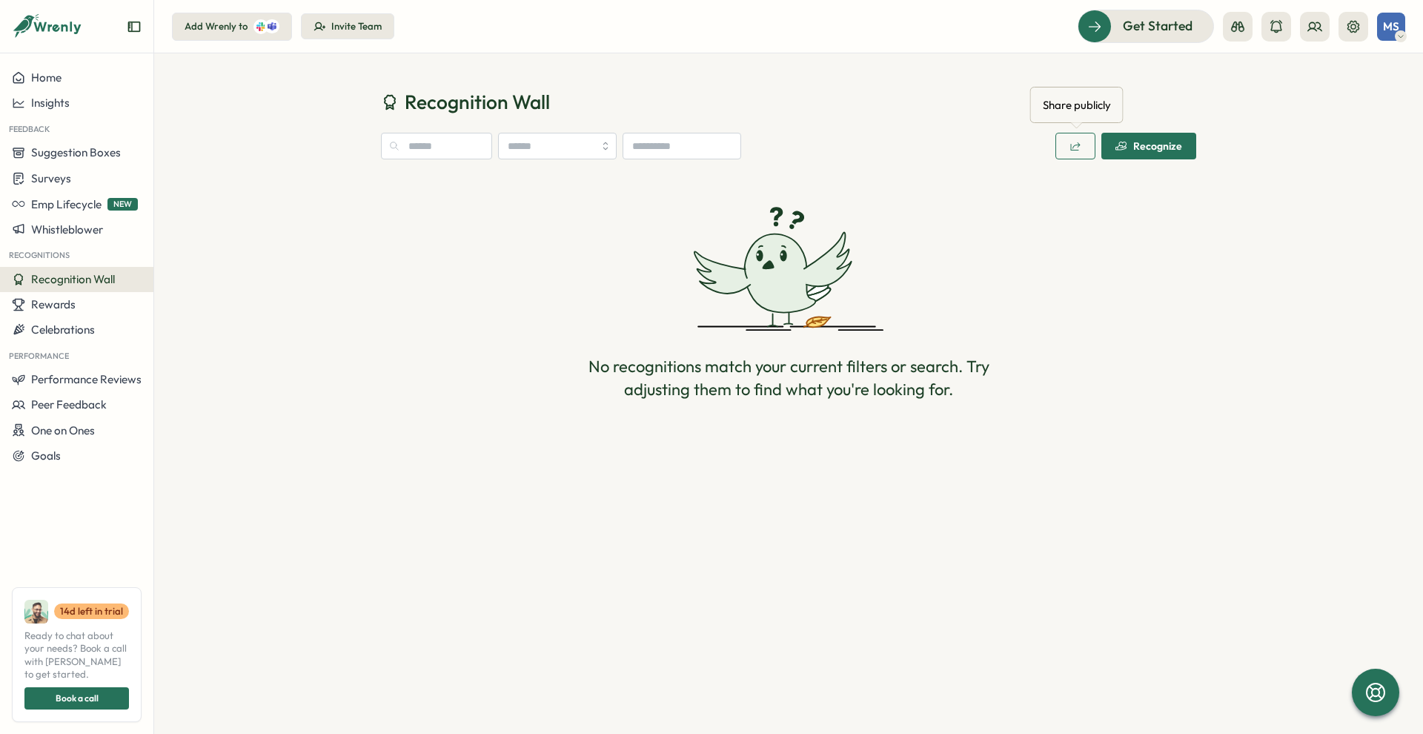
click at [1063, 136] on button "button" at bounding box center [1075, 146] width 40 height 27
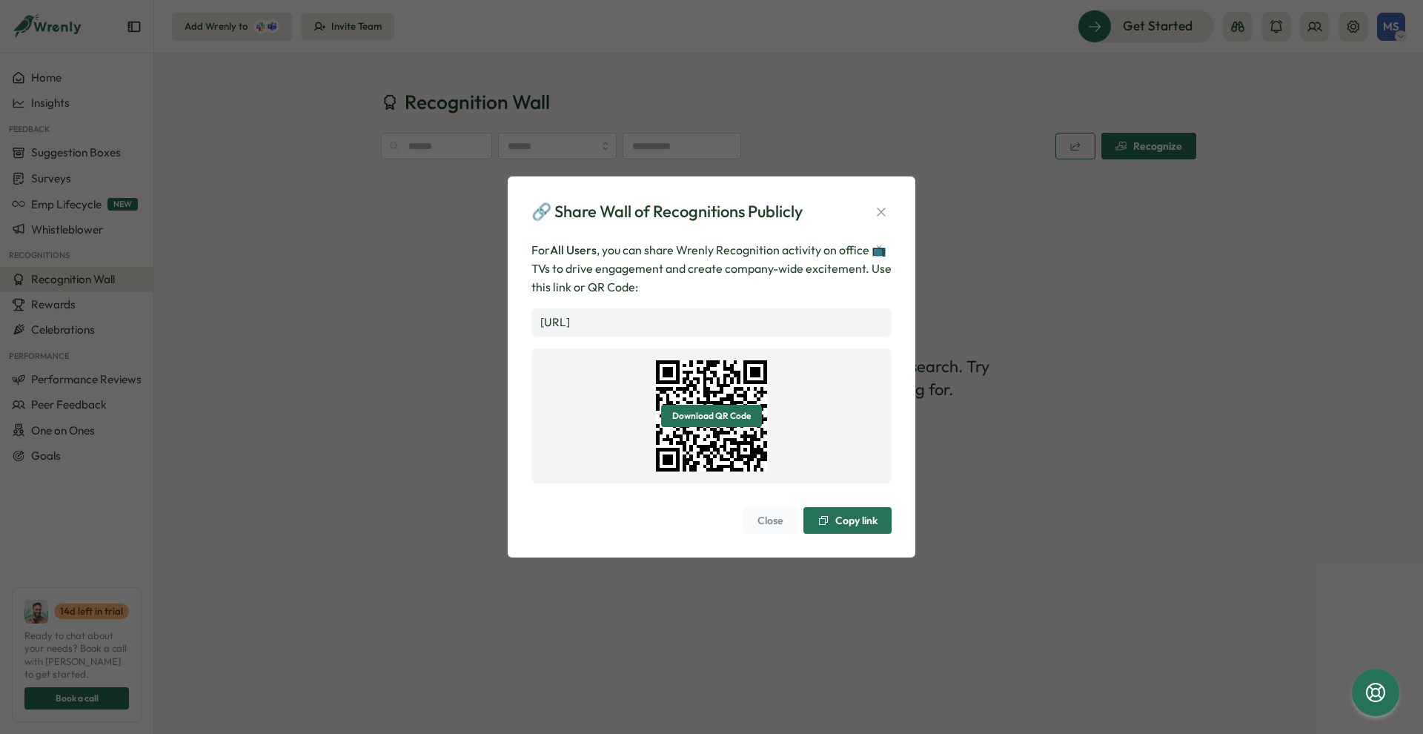
click at [842, 515] on span "Copy link" at bounding box center [856, 520] width 42 height 10
click at [865, 522] on span "Copy link" at bounding box center [856, 520] width 42 height 10
click at [836, 528] on span "Copy link" at bounding box center [847, 520] width 60 height 25
